Goal: Task Accomplishment & Management: Complete application form

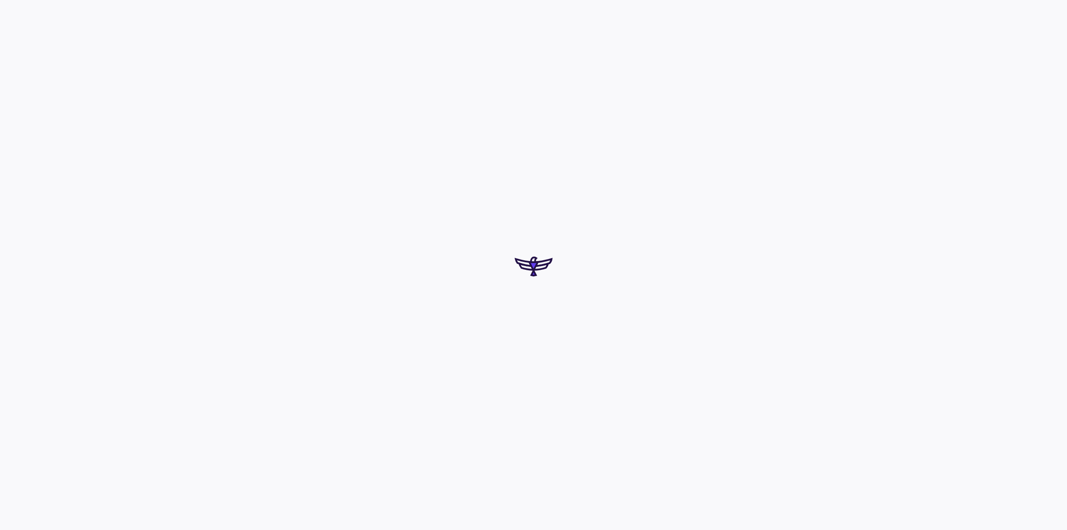
click at [428, 287] on div at bounding box center [533, 265] width 1067 height 530
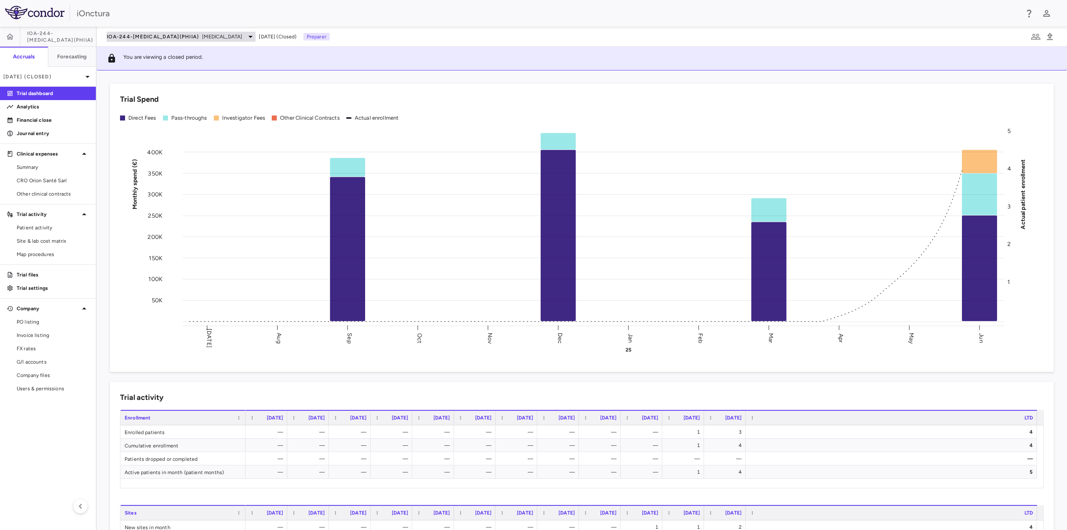
click at [147, 35] on span "IOA-244-[MEDICAL_DATA](PhIIa)" at bounding box center [153, 36] width 92 height 7
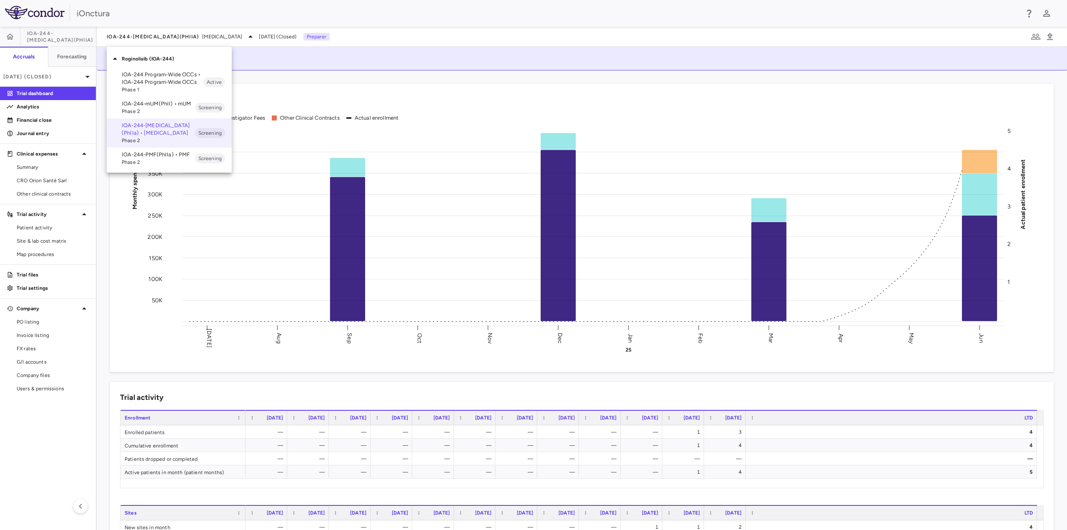
drag, startPoint x: 149, startPoint y: 104, endPoint x: 123, endPoint y: 119, distance: 29.7
click at [149, 104] on p "IOA-244-mUM(PhII) • mUM" at bounding box center [158, 104] width 73 height 8
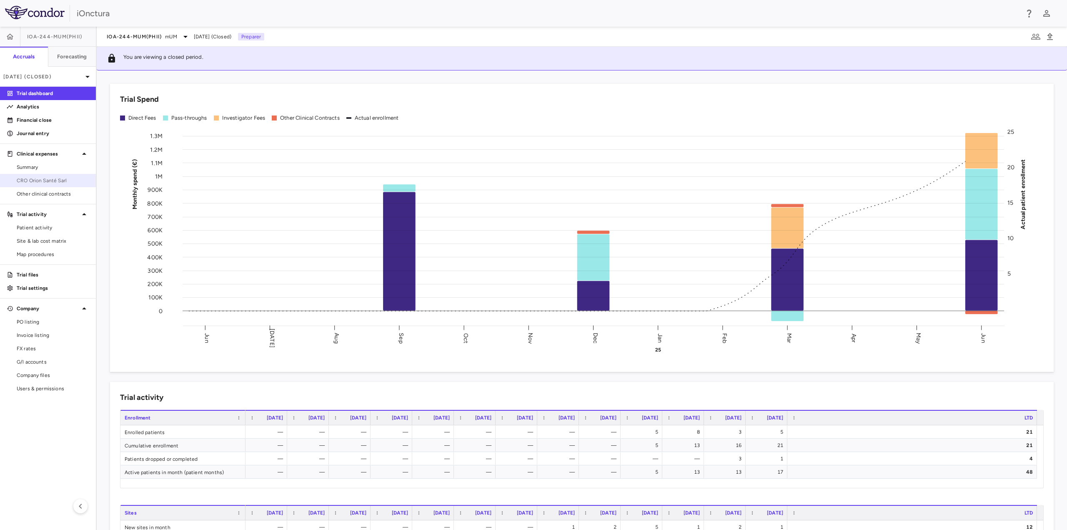
click at [45, 180] on span "CRO Orion Santé Sarl" at bounding box center [53, 181] width 73 height 8
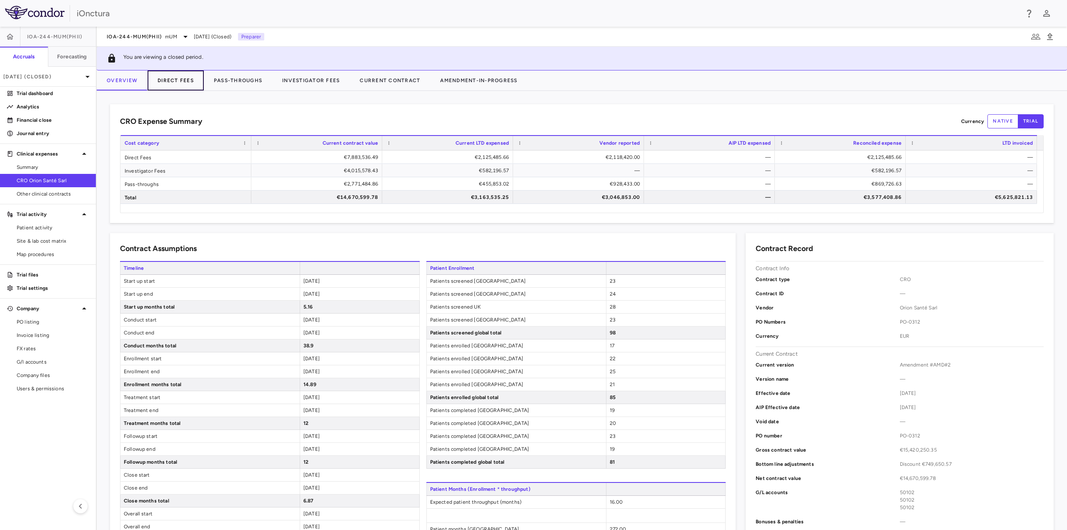
click at [184, 81] on button "Direct Fees" at bounding box center [176, 80] width 56 height 20
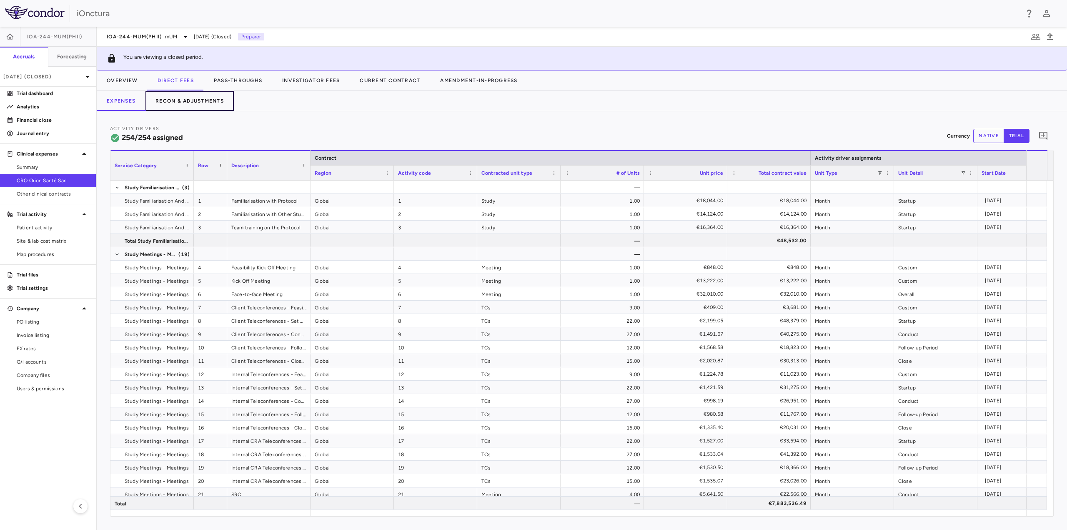
click at [193, 98] on button "Recon & Adjustments" at bounding box center [189, 101] width 88 height 20
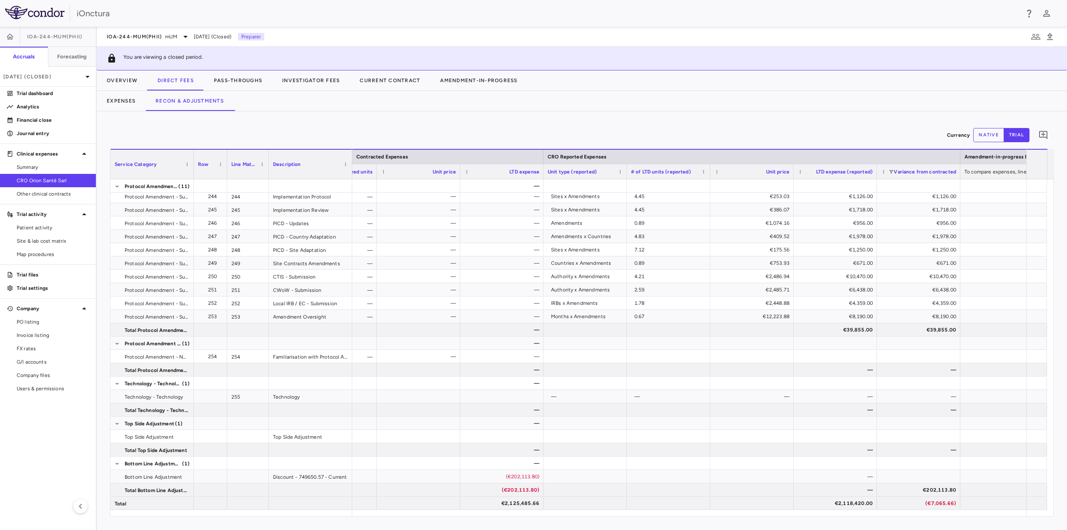
drag, startPoint x: 769, startPoint y: 517, endPoint x: 843, endPoint y: 519, distance: 74.2
click at [843, 519] on div "Currency native trial 0 Service Category Drag here to set column labels Service…" at bounding box center [582, 320] width 970 height 418
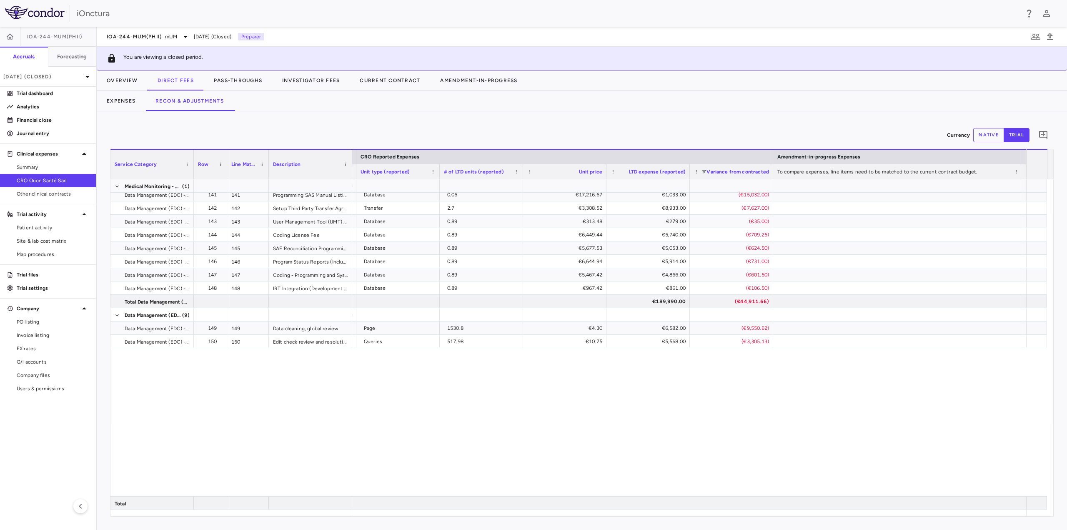
scroll to position [2233, 0]
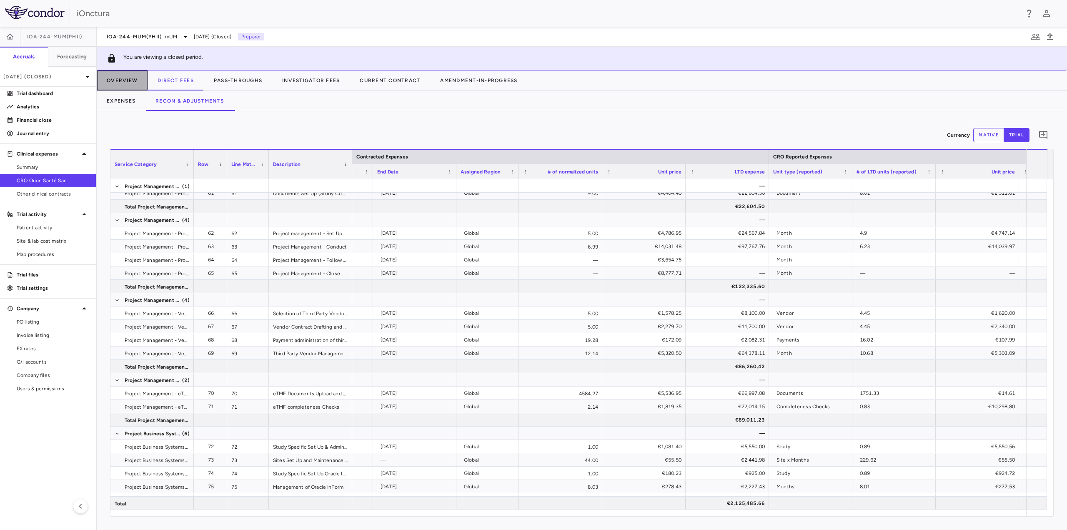
click at [135, 82] on button "Overview" at bounding box center [122, 80] width 51 height 20
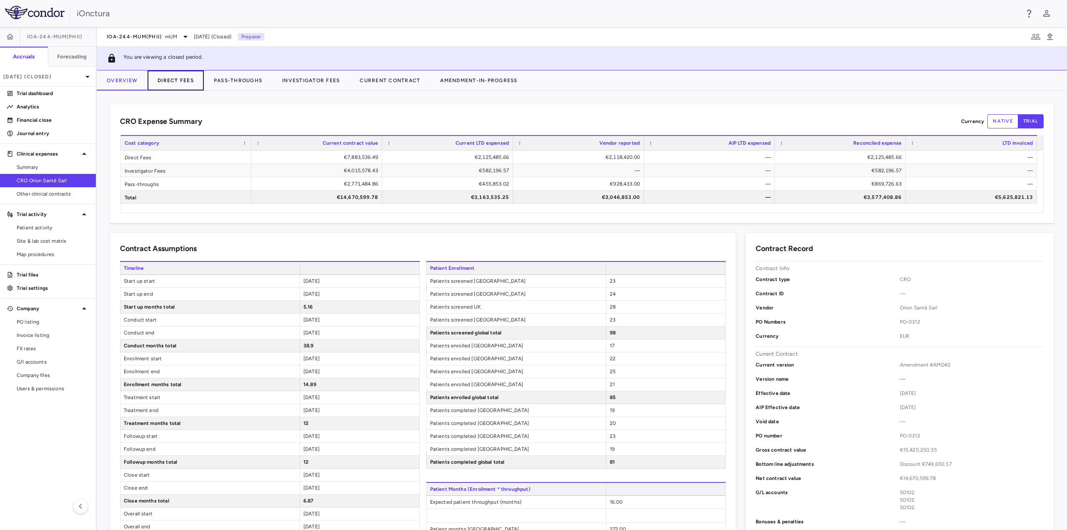
click at [173, 86] on button "Direct Fees" at bounding box center [176, 80] width 56 height 20
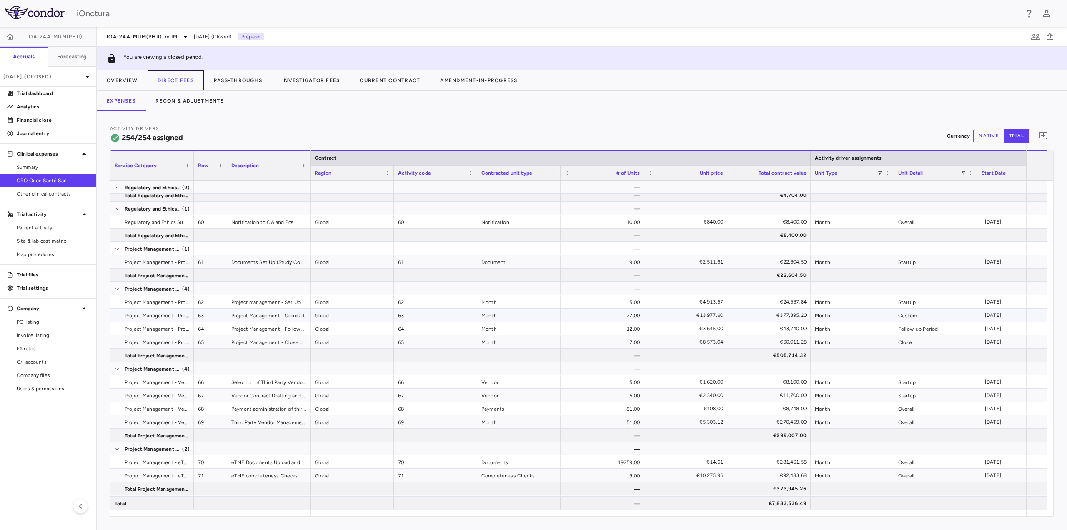
scroll to position [1167, 0]
click at [43, 230] on span "Patient activity" at bounding box center [53, 228] width 73 height 8
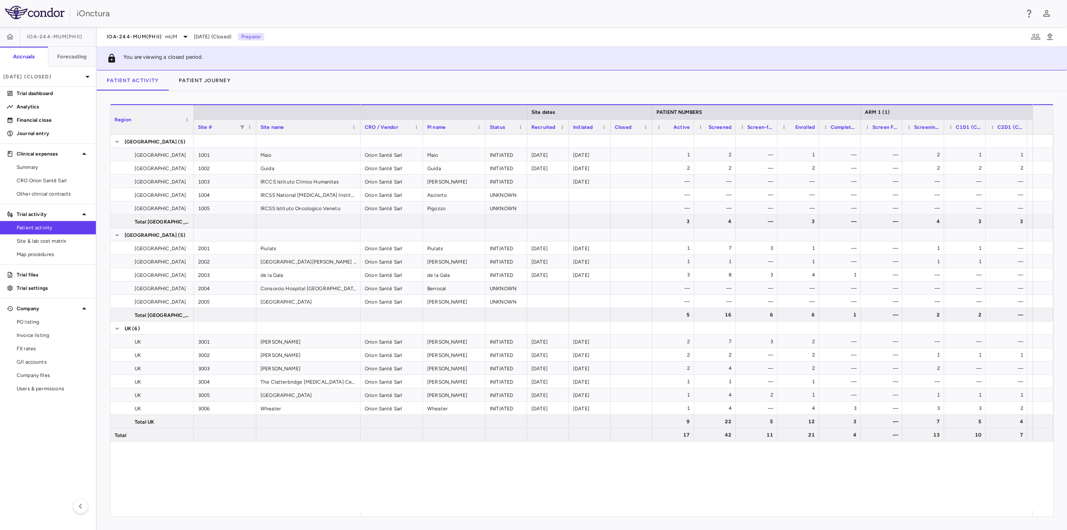
click at [46, 225] on span "Patient activity" at bounding box center [53, 228] width 73 height 8
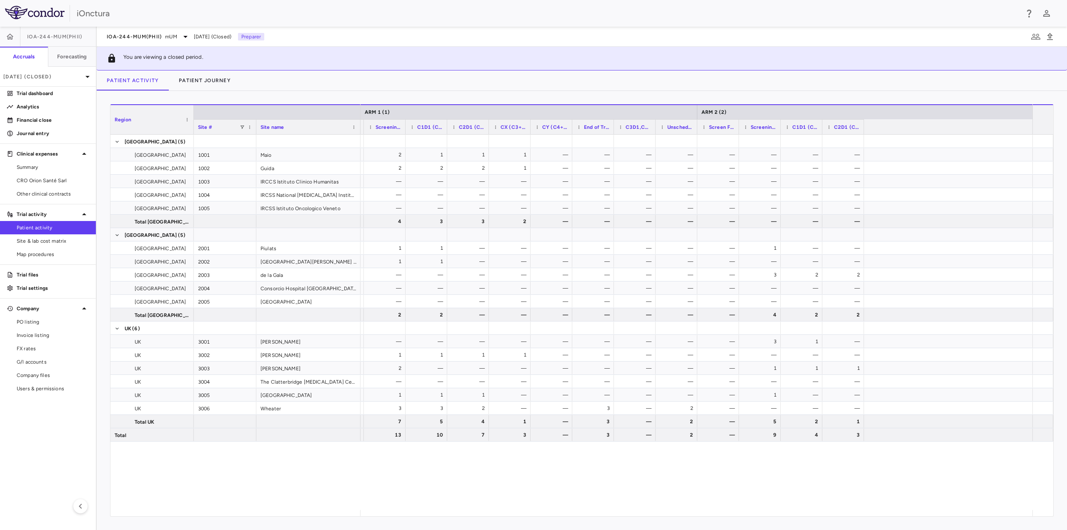
scroll to position [0, 275]
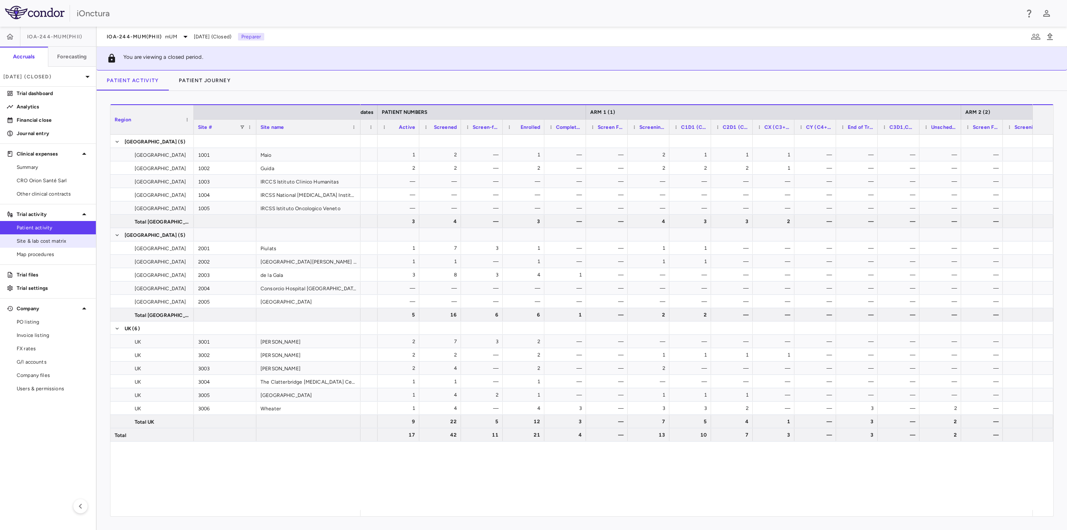
click at [56, 244] on span "Site & lab cost matrix" at bounding box center [53, 241] width 73 height 8
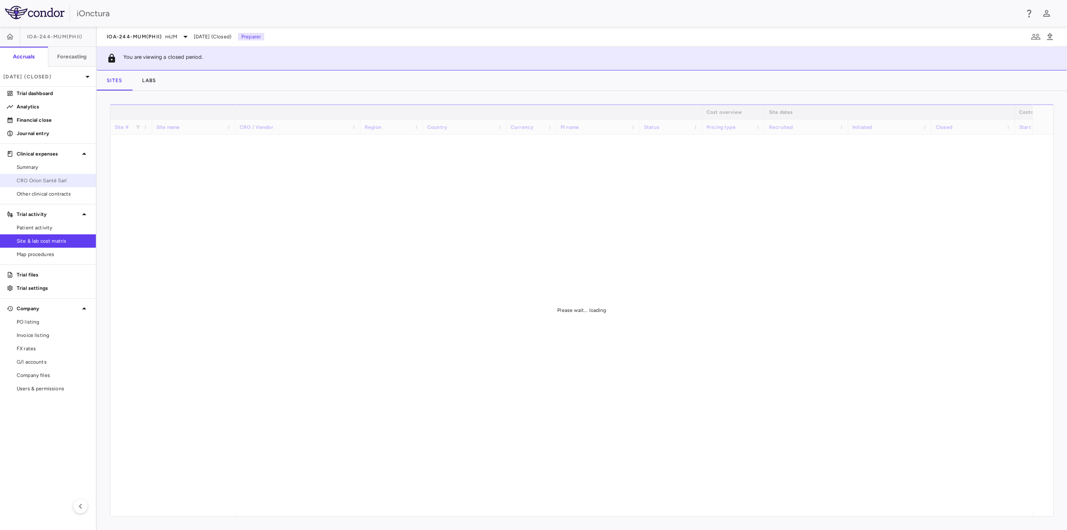
click at [48, 176] on link "CRO Orion Santé Sarl" at bounding box center [48, 180] width 96 height 13
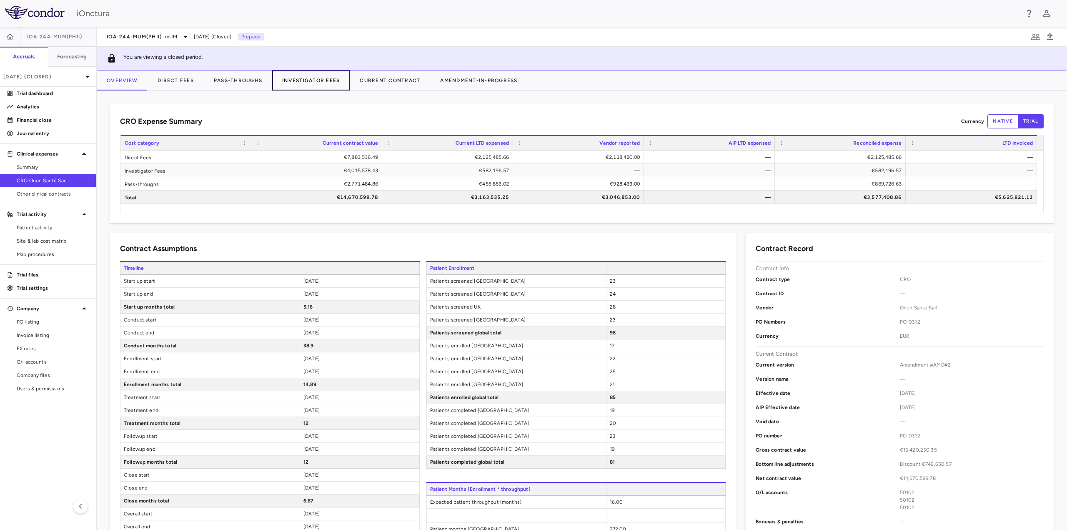
click at [328, 83] on button "Investigator Fees" at bounding box center [311, 80] width 78 height 20
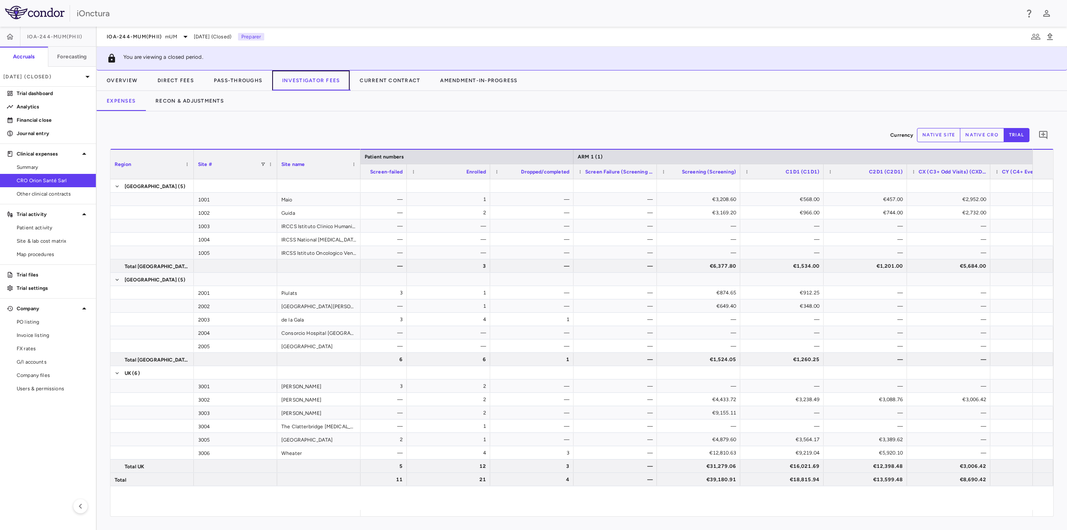
scroll to position [0, 436]
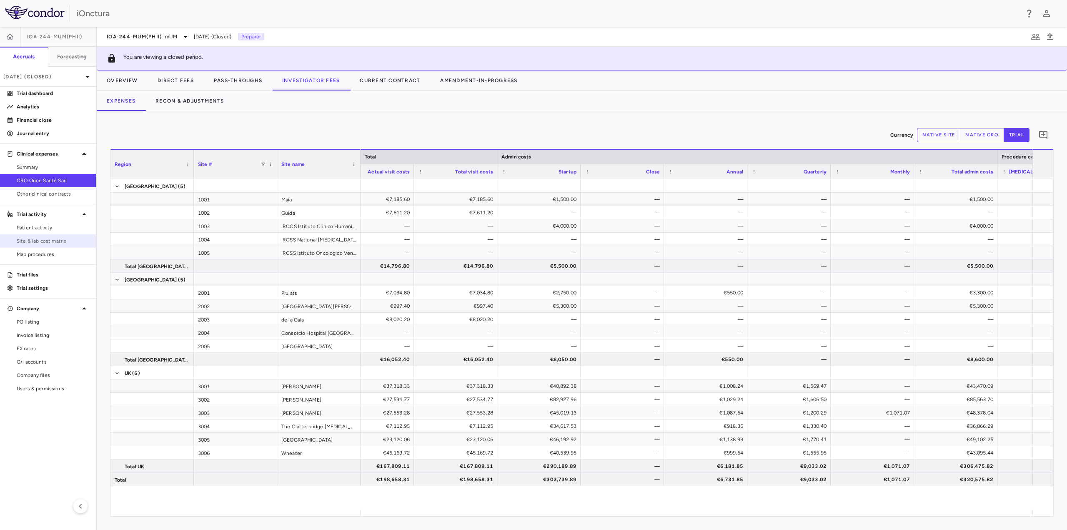
click at [49, 241] on span "Site & lab cost matrix" at bounding box center [53, 241] width 73 height 8
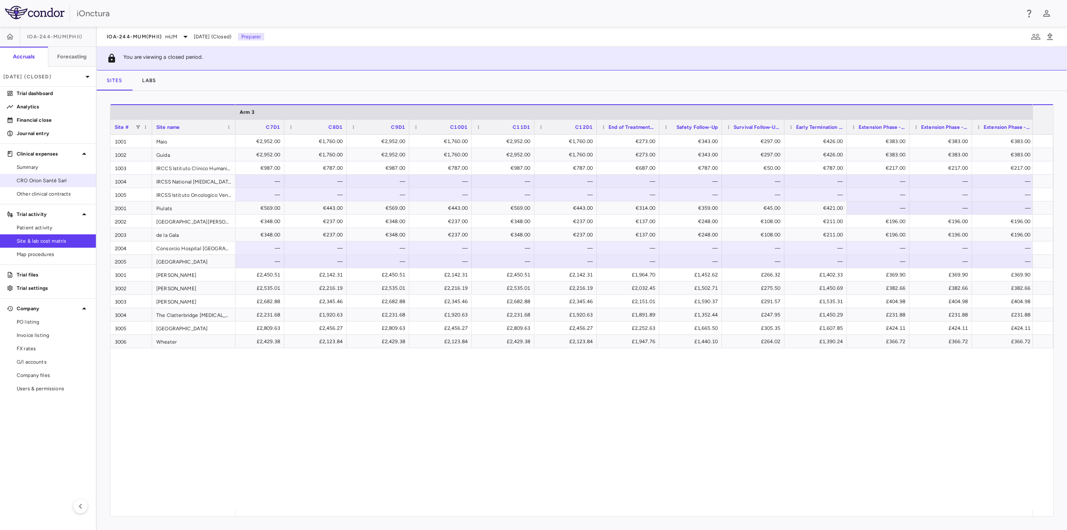
click at [45, 179] on span "CRO Orion Santé Sarl" at bounding box center [53, 181] width 73 height 8
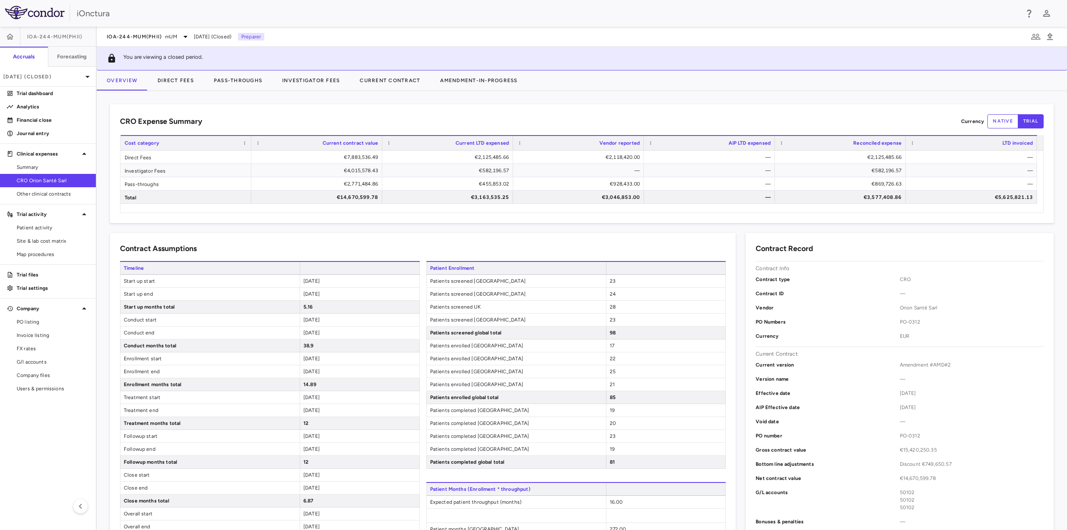
click at [48, 447] on aside "IOA-244-mUM(PhII) Accruals Forecasting [DATE] (Closed) Trial dashboard Analytic…" at bounding box center [48, 278] width 97 height 503
click at [14, 38] on button "button" at bounding box center [10, 37] width 20 height 20
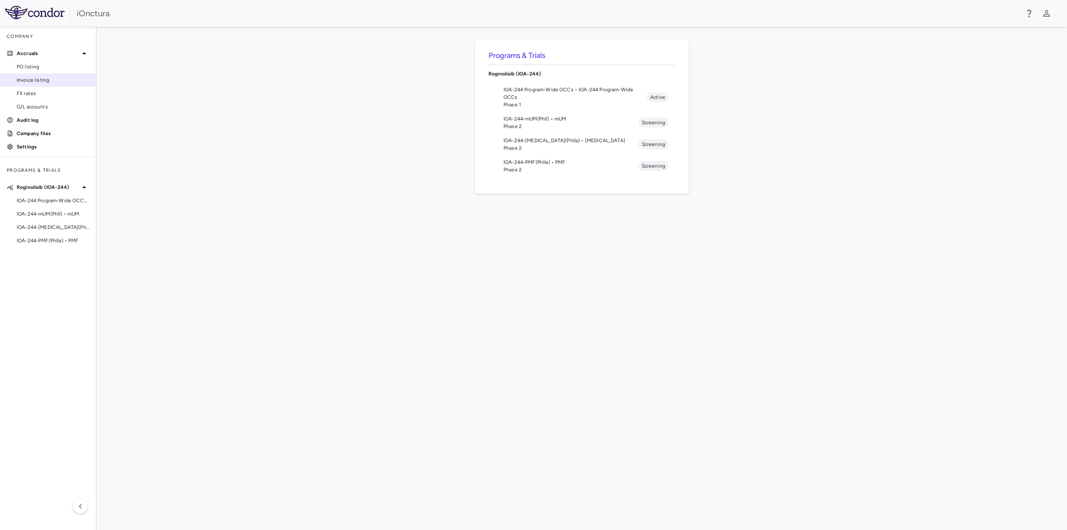
click at [41, 78] on span "Invoice listing" at bounding box center [53, 80] width 73 height 8
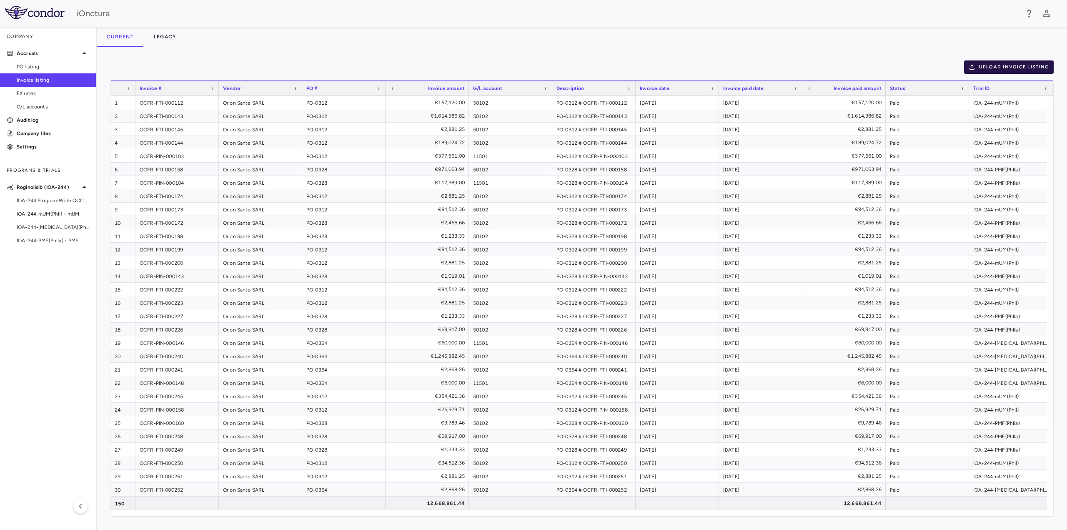
click at [1000, 69] on button "Upload invoice listing" at bounding box center [1009, 66] width 90 height 13
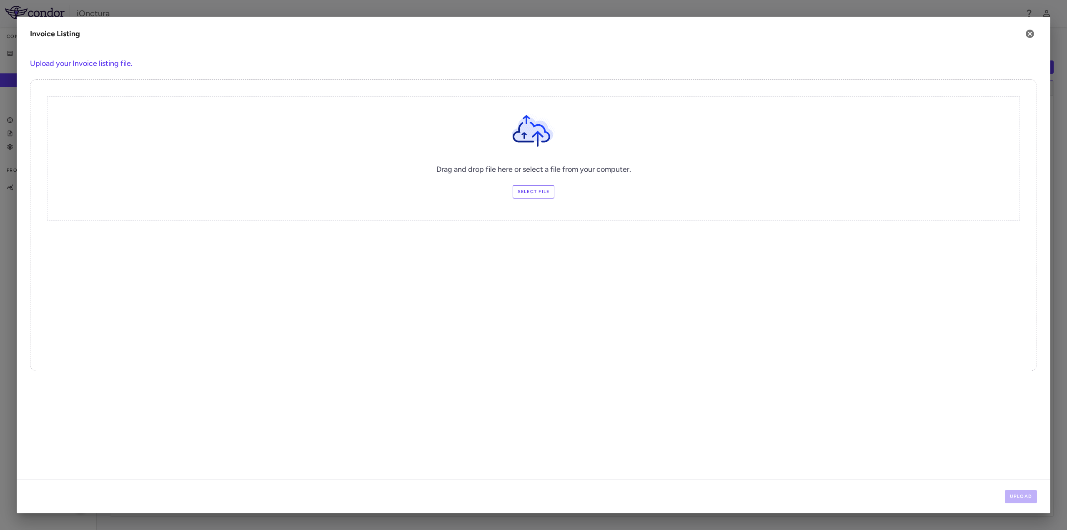
click at [530, 194] on label "Select file" at bounding box center [534, 191] width 42 height 13
click at [0, 0] on input "Select file" at bounding box center [0, 0] width 0 height 0
click at [1030, 500] on button "Upload" at bounding box center [1021, 496] width 33 height 13
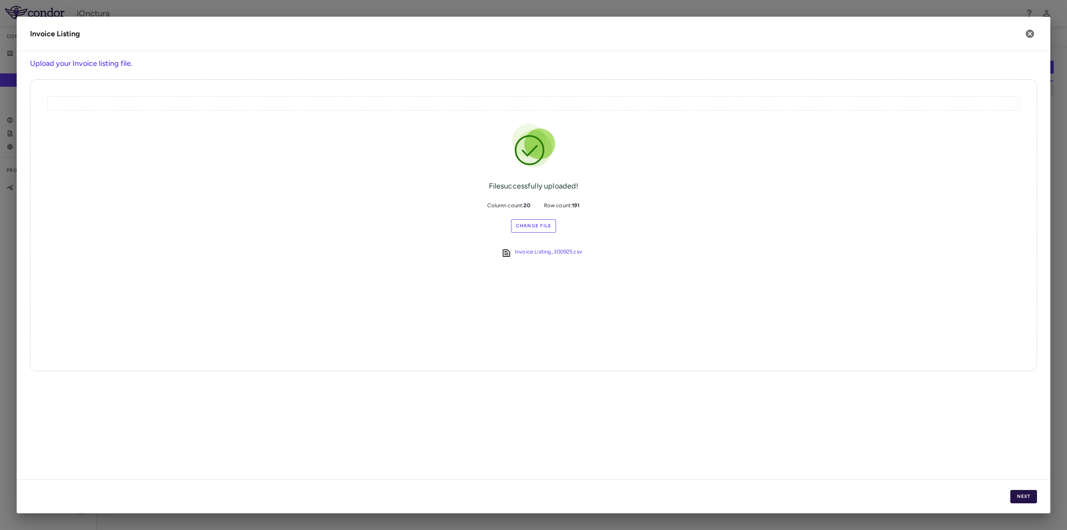
click at [1023, 496] on button "Next" at bounding box center [1023, 496] width 27 height 13
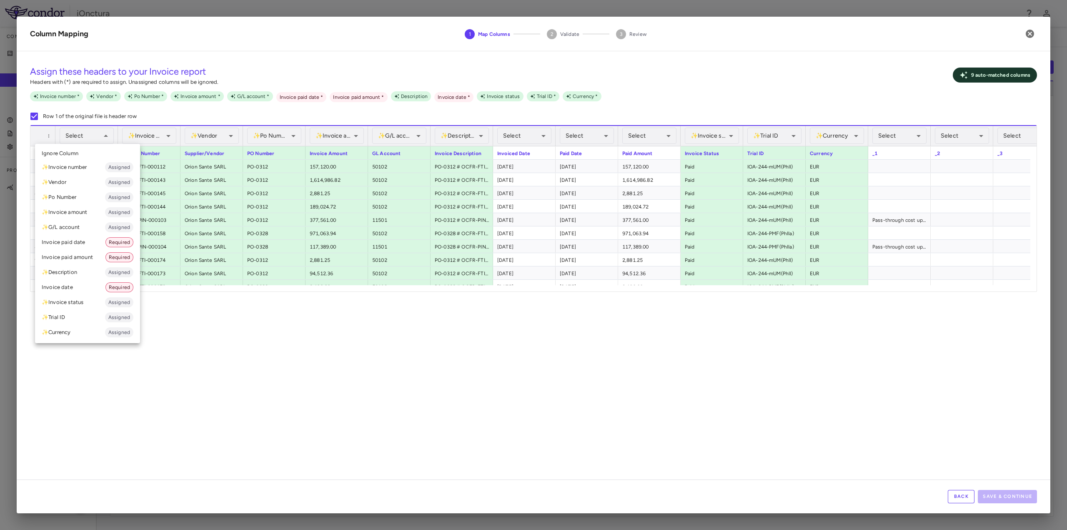
click at [104, 136] on div at bounding box center [533, 265] width 1067 height 530
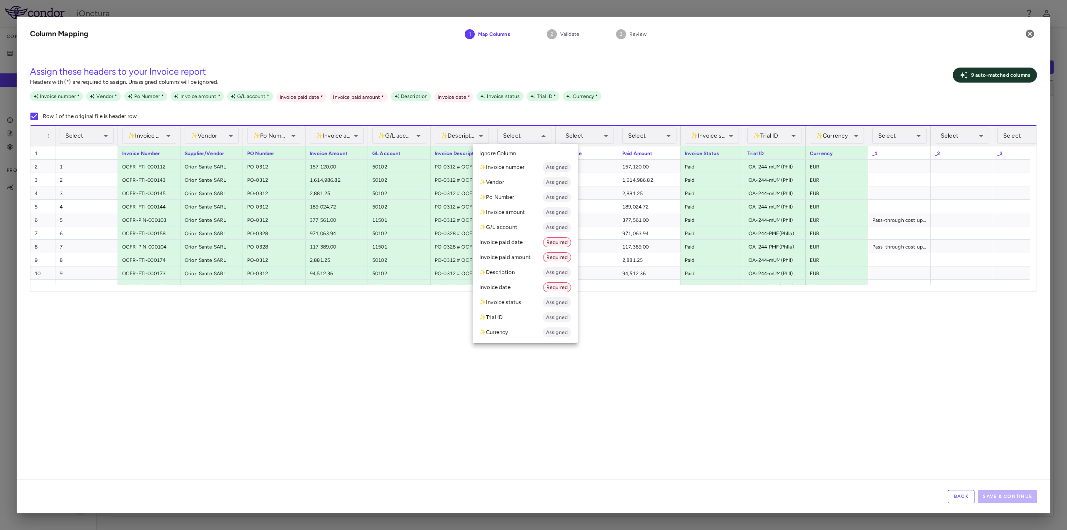
click at [523, 288] on li "Invoice date Required" at bounding box center [525, 287] width 105 height 15
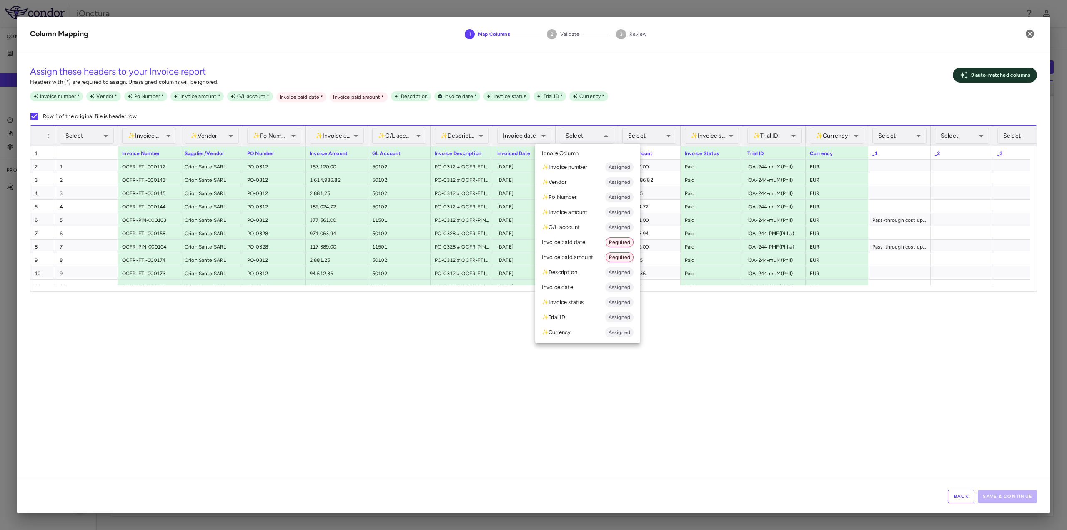
click at [572, 242] on li "Invoice paid date Required" at bounding box center [587, 242] width 105 height 15
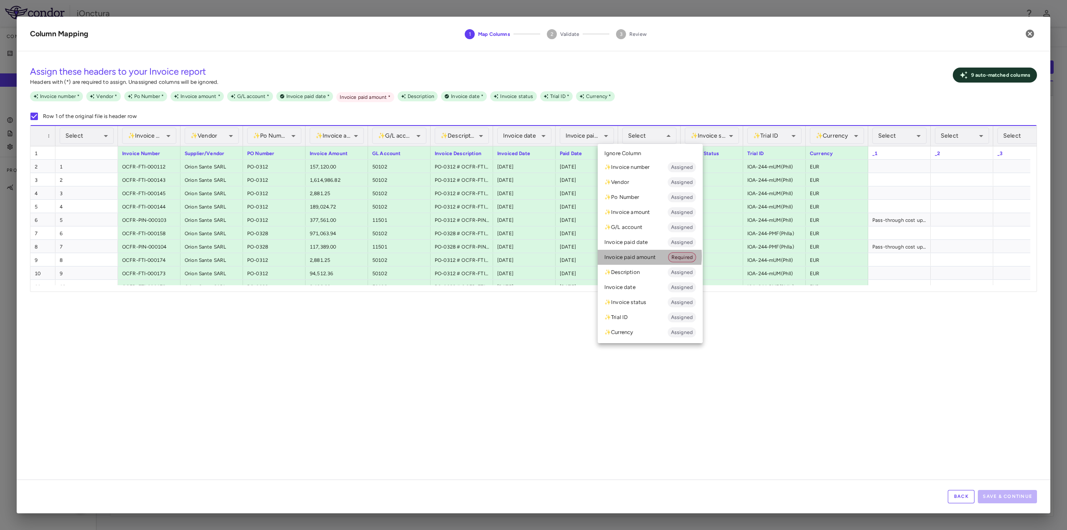
click at [631, 256] on li "Invoice paid amount Required" at bounding box center [650, 257] width 105 height 15
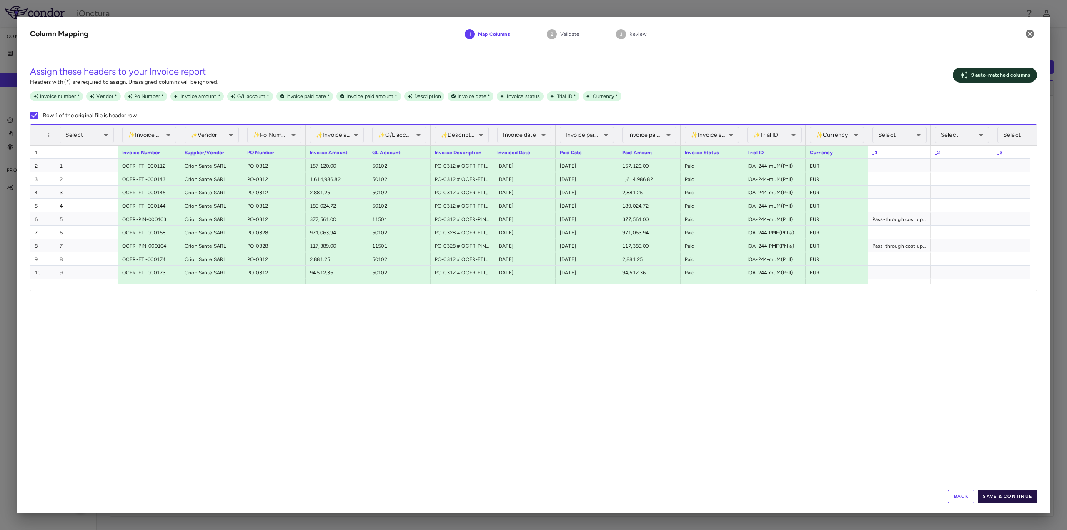
click at [1016, 495] on button "Save & Continue" at bounding box center [1007, 496] width 59 height 13
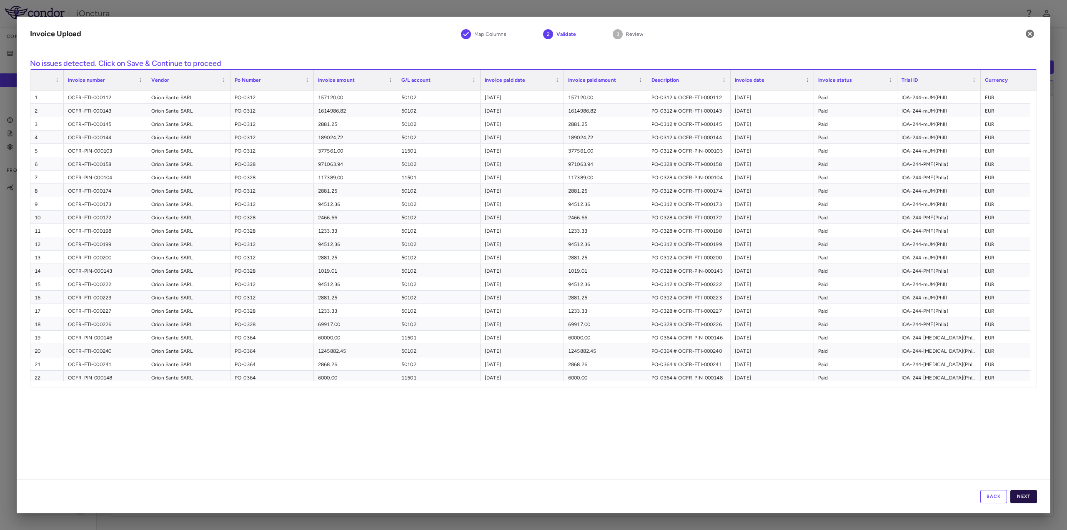
click at [1029, 501] on button "Next" at bounding box center [1023, 496] width 27 height 13
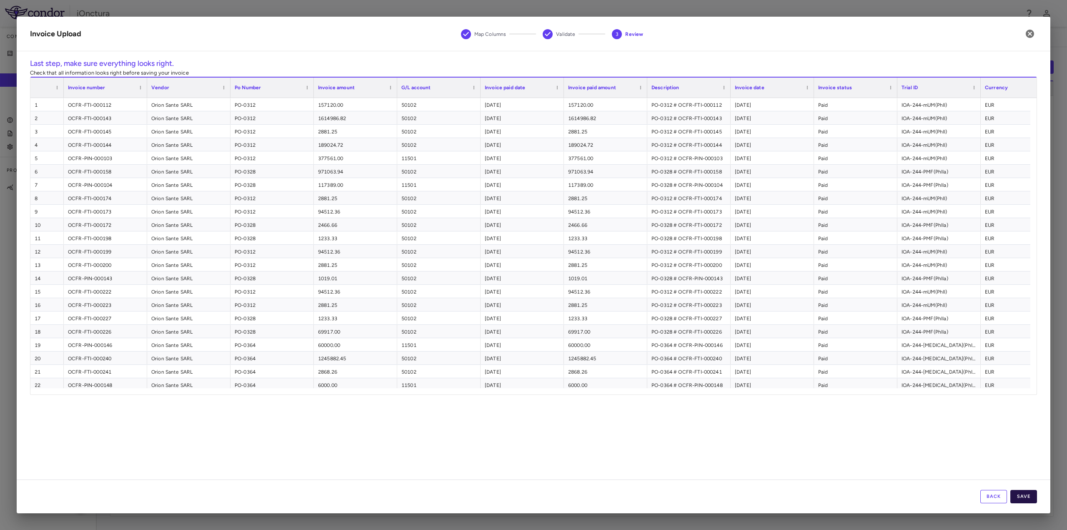
click at [1025, 497] on button "Save" at bounding box center [1023, 496] width 27 height 13
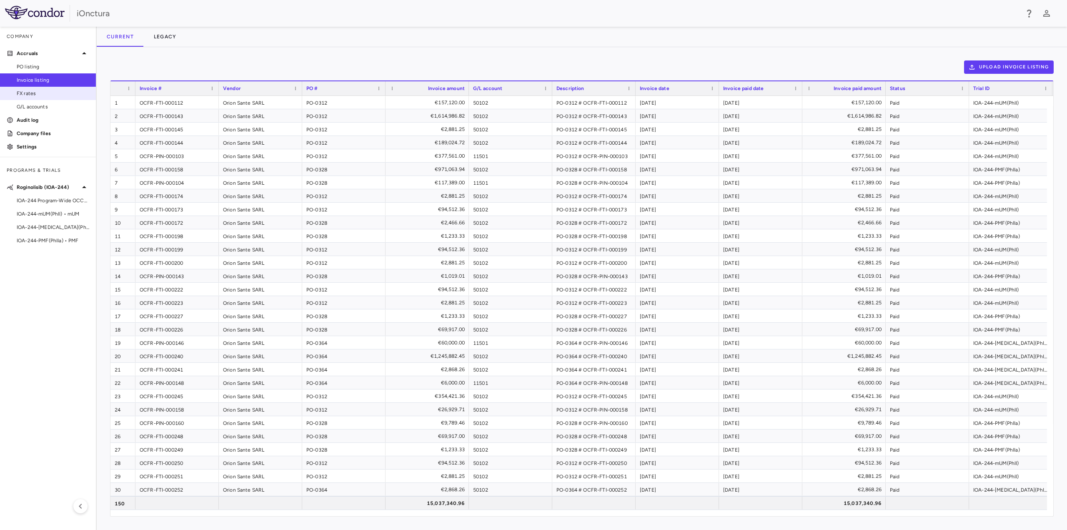
click at [47, 94] on span "FX rates" at bounding box center [53, 94] width 73 height 8
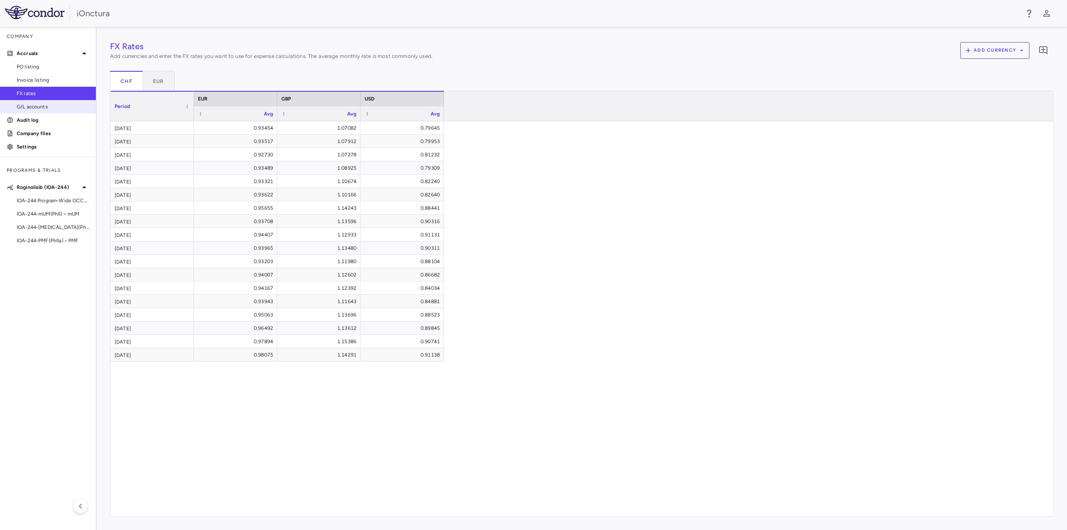
click at [49, 102] on link "G/L accounts" at bounding box center [48, 106] width 96 height 13
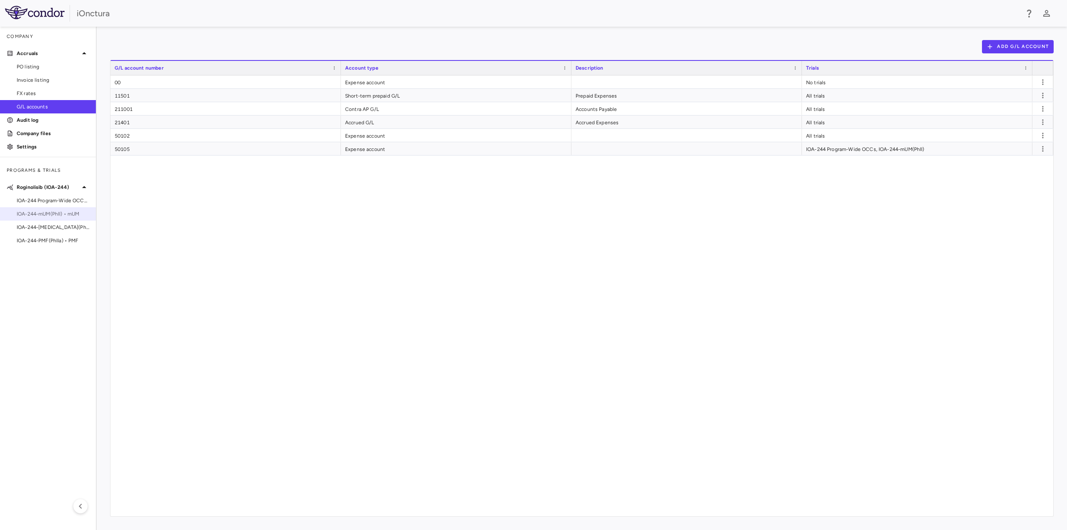
click at [56, 211] on span "IOA-244-mUM(PhII) • mUM" at bounding box center [53, 214] width 73 height 8
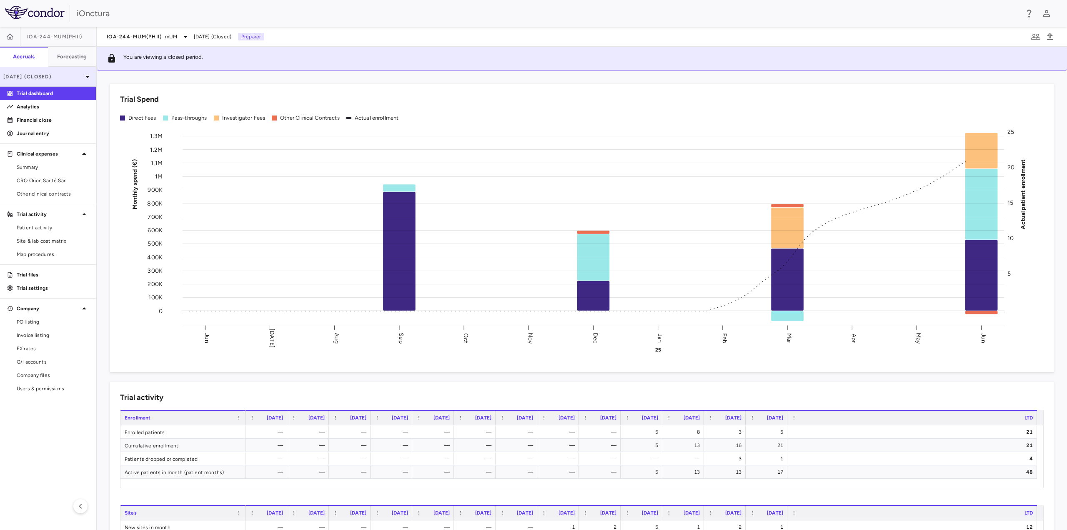
click at [51, 79] on p "[DATE] (Closed)" at bounding box center [42, 77] width 79 height 8
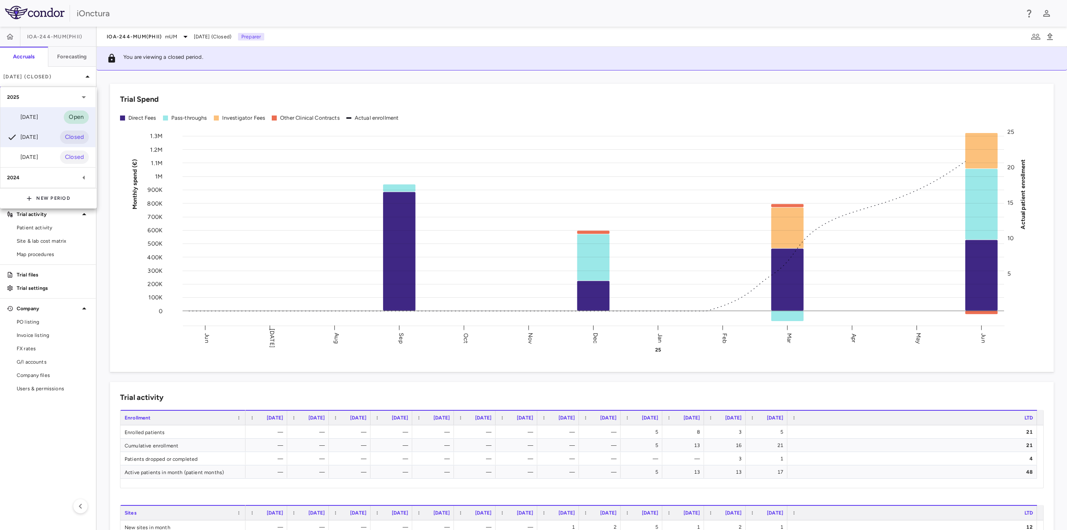
click at [38, 115] on div "[DATE]" at bounding box center [22, 117] width 31 height 10
